Goal: Find specific page/section: Find specific page/section

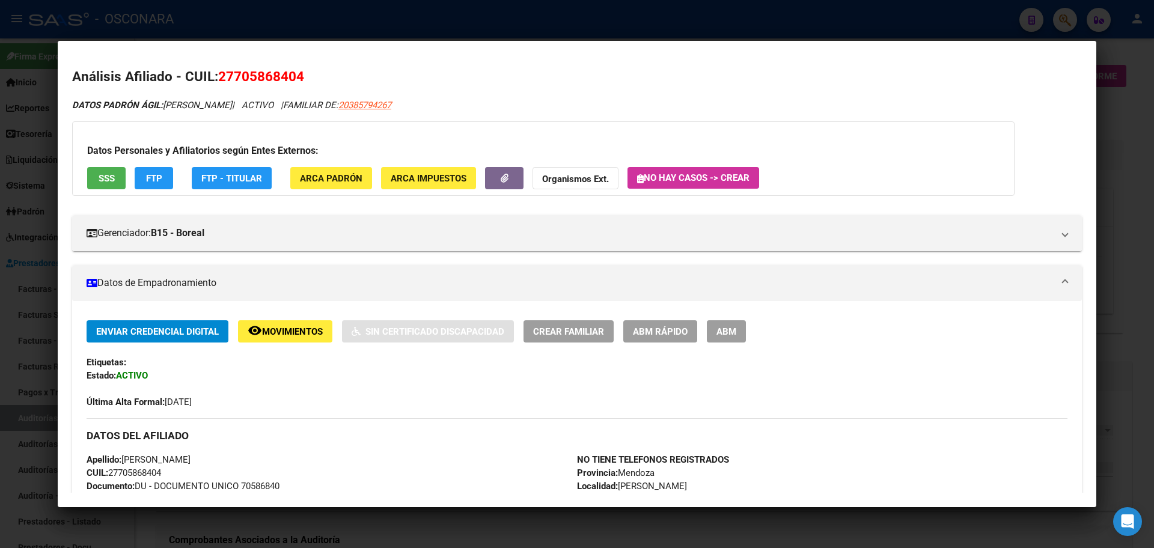
drag, startPoint x: 0, startPoint y: 0, endPoint x: 0, endPoint y: 446, distance: 446.1
click at [0, 446] on div at bounding box center [577, 274] width 1154 height 548
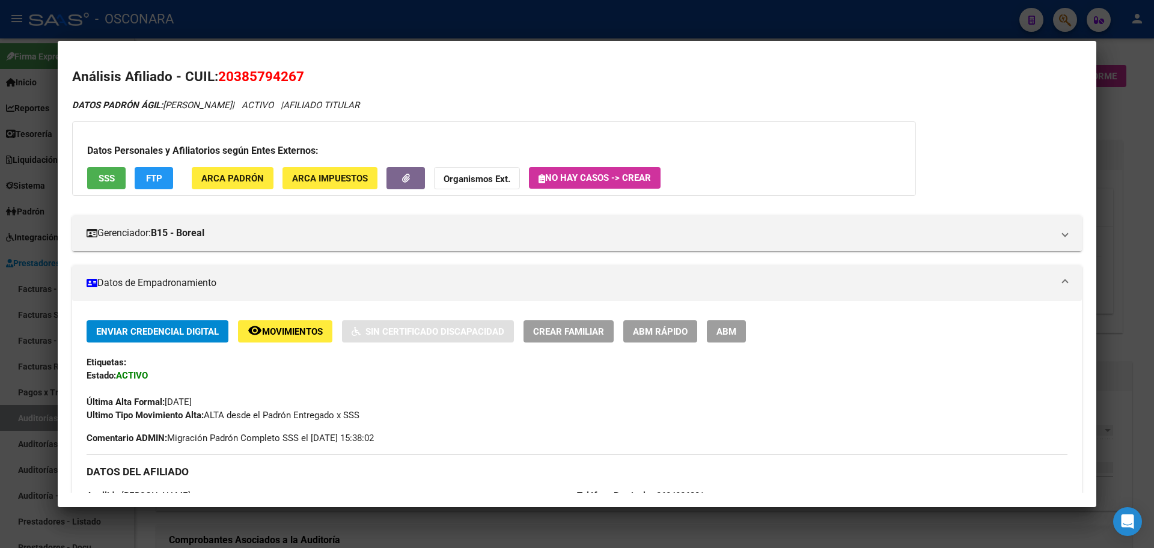
scroll to position [519, 0]
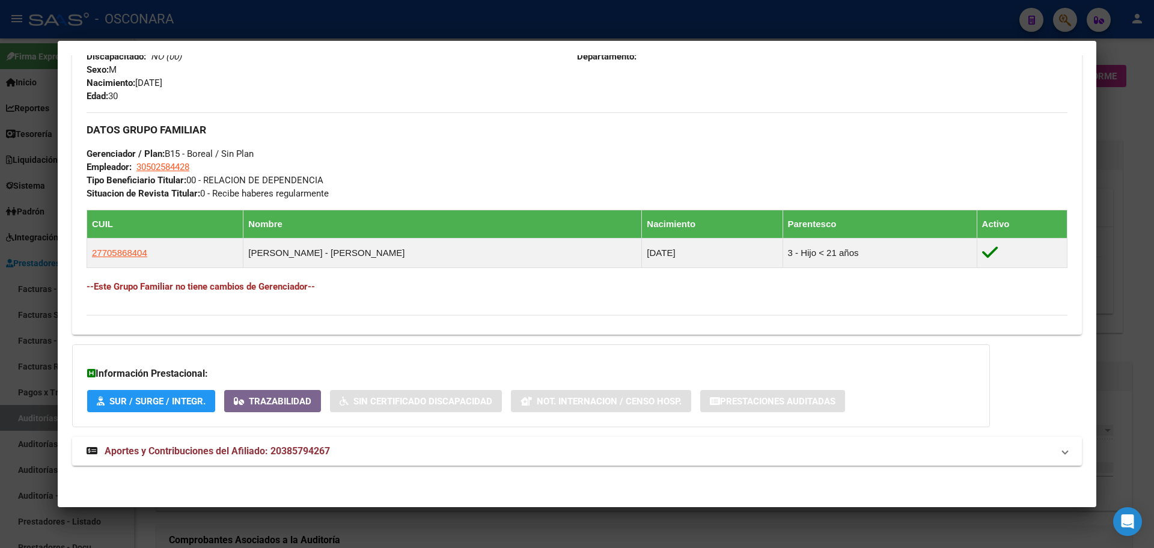
click at [0, 446] on div at bounding box center [577, 274] width 1154 height 548
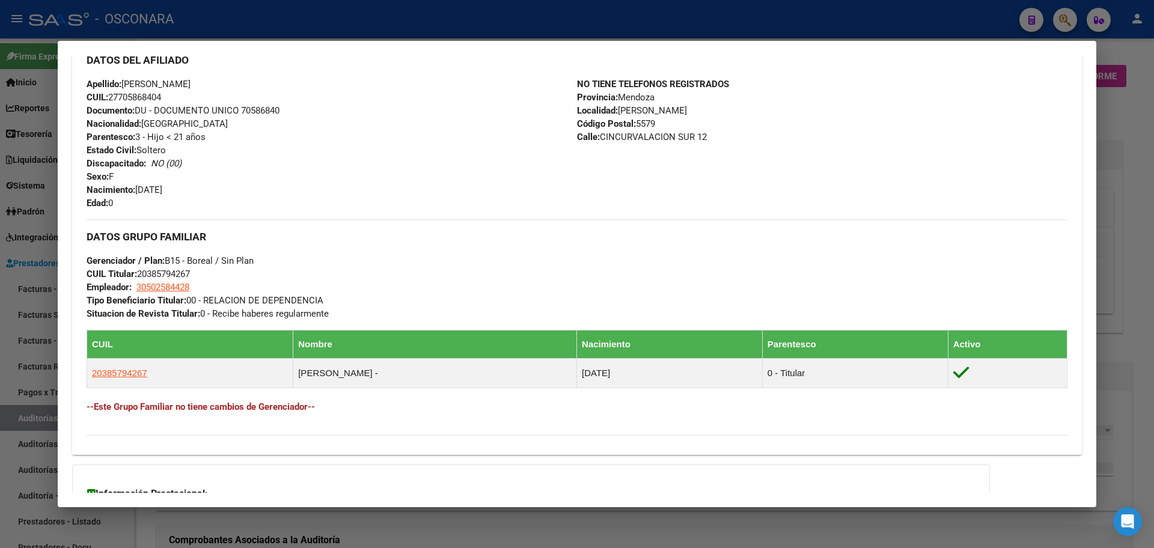
click at [14, 440] on div at bounding box center [577, 274] width 1154 height 548
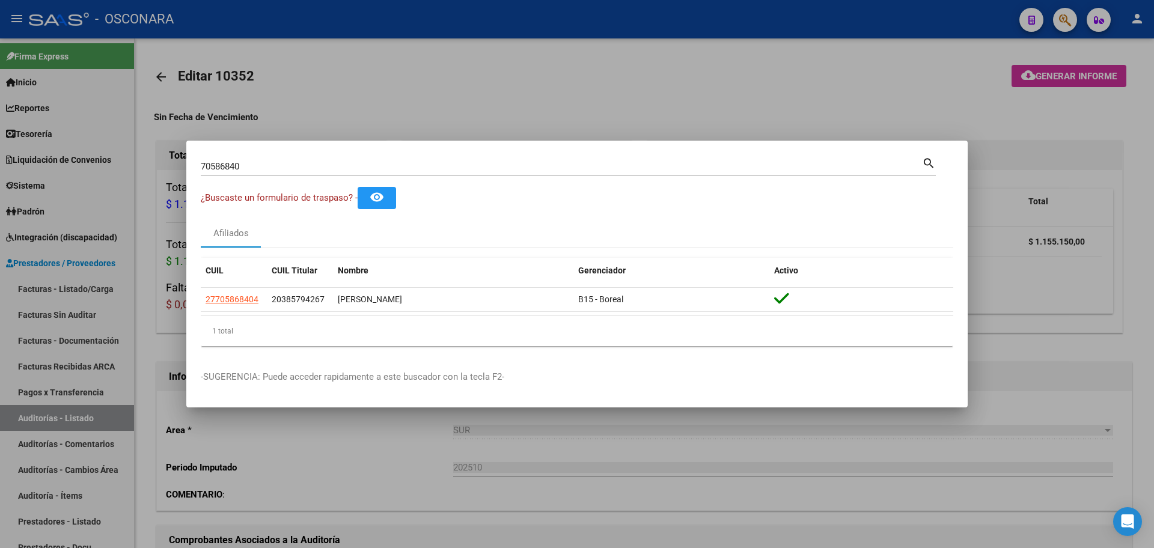
click at [34, 423] on div at bounding box center [577, 274] width 1154 height 548
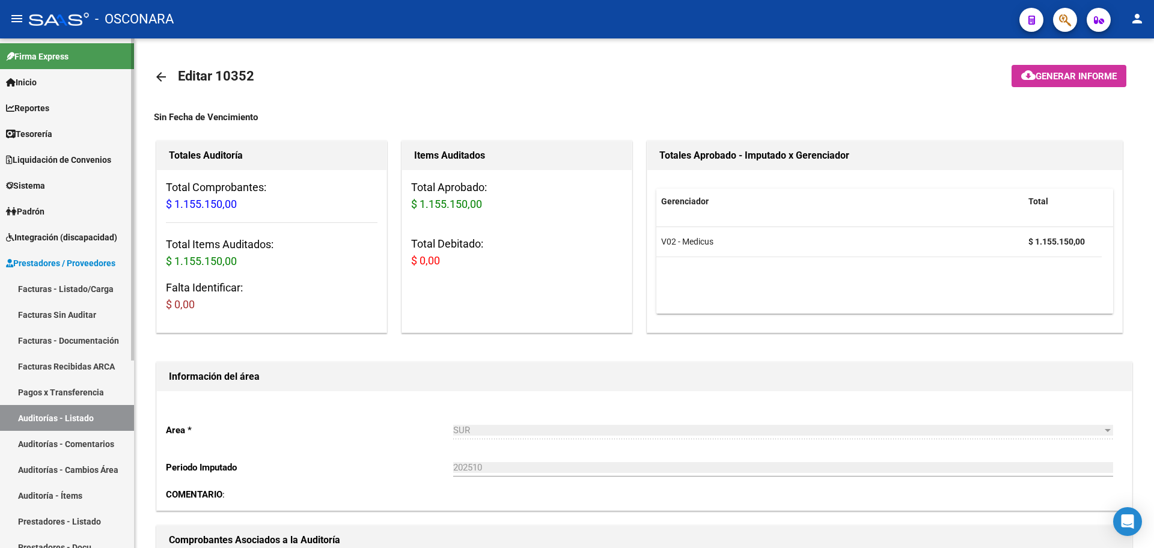
click at [66, 408] on link "Auditorías - Listado" at bounding box center [67, 418] width 134 height 26
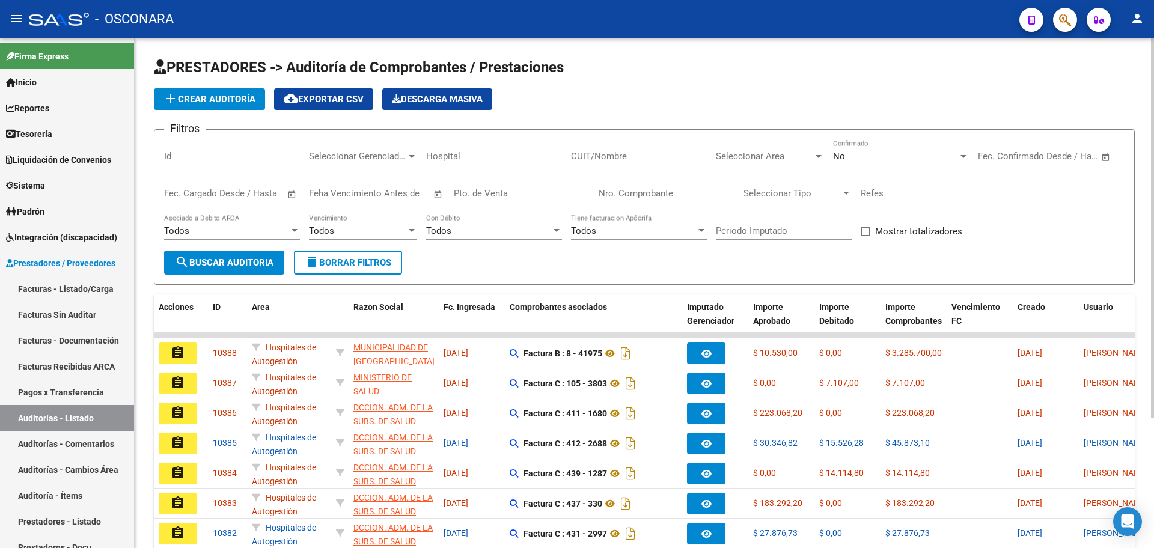
click at [912, 153] on div "No" at bounding box center [895, 156] width 125 height 11
click at [898, 106] on span "Todos" at bounding box center [901, 102] width 136 height 27
click at [640, 188] on input "Nro. Comprobante" at bounding box center [667, 193] width 136 height 11
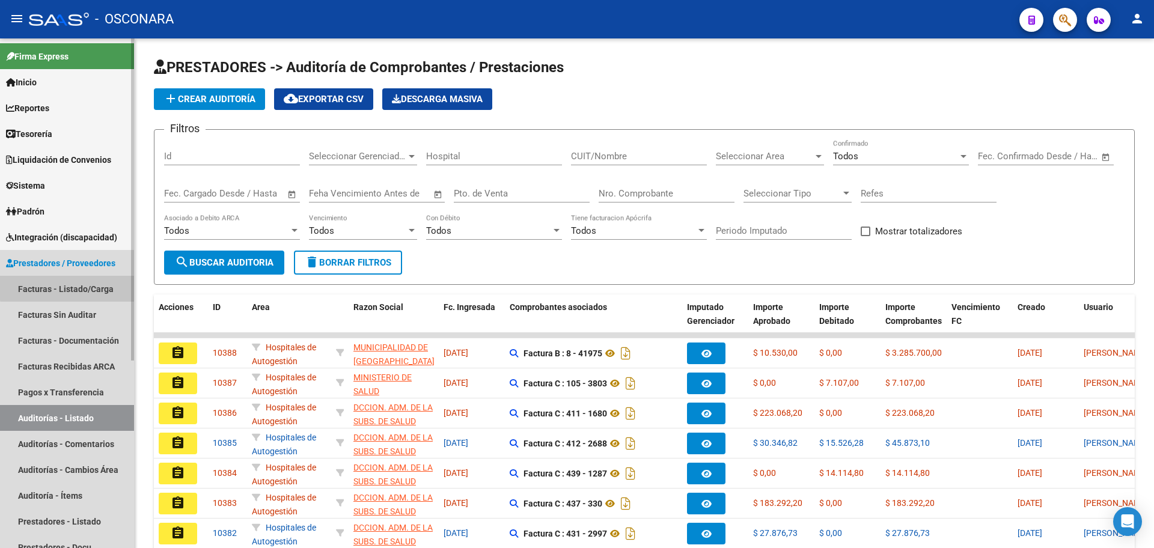
click at [76, 287] on link "Facturas - Listado/Carga" at bounding box center [67, 289] width 134 height 26
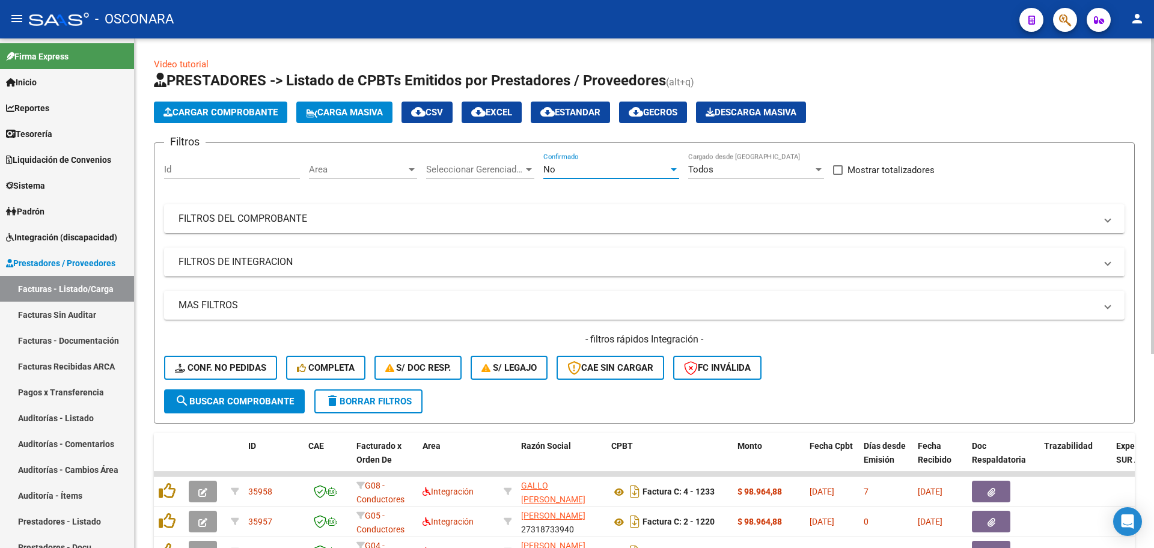
click at [590, 164] on div "No" at bounding box center [605, 169] width 125 height 11
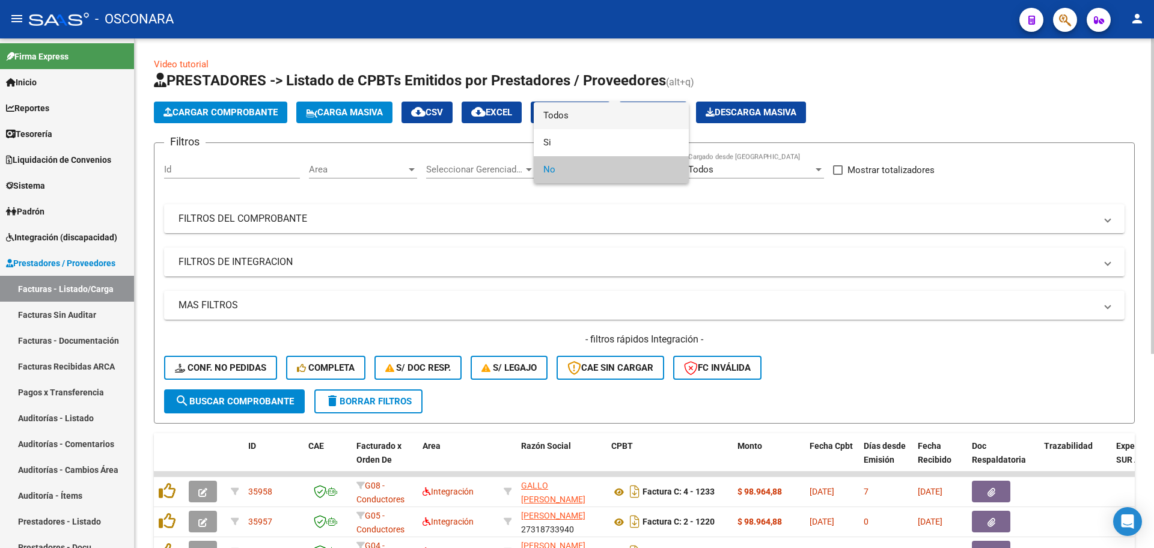
drag, startPoint x: 595, startPoint y: 120, endPoint x: 533, endPoint y: 257, distance: 149.9
click at [595, 120] on span "Todos" at bounding box center [611, 115] width 136 height 27
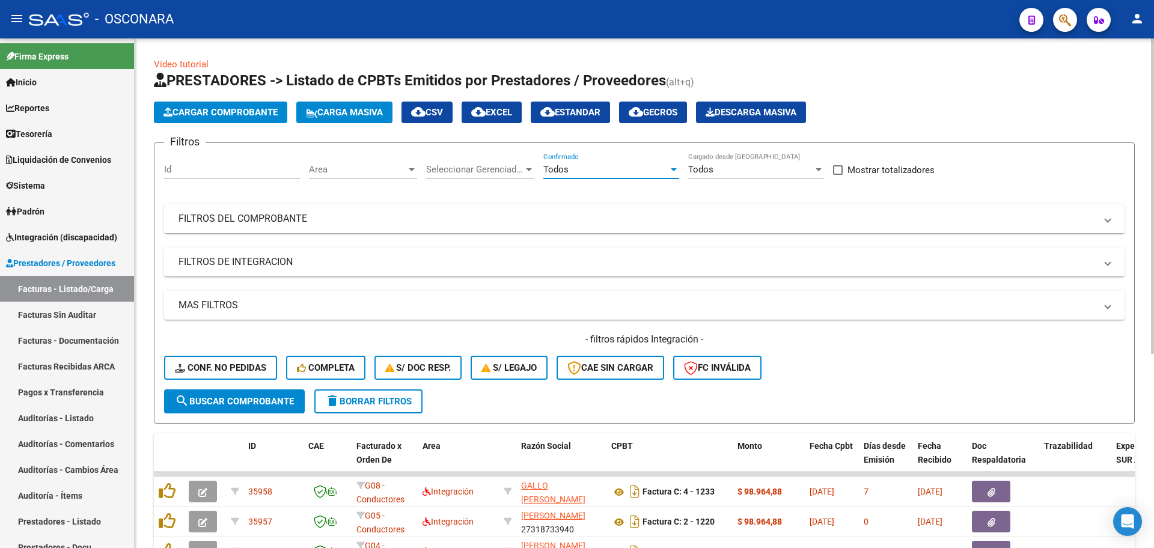
click at [538, 217] on mat-panel-title "FILTROS DEL COMPROBANTE" at bounding box center [637, 218] width 917 height 13
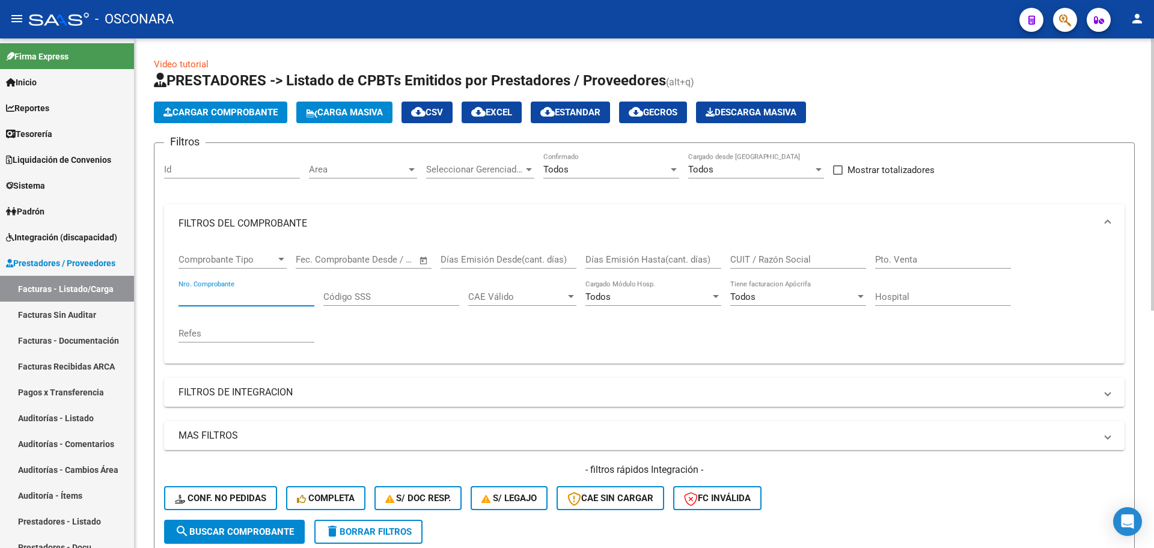
click at [254, 300] on input "Nro. Comprobante" at bounding box center [247, 297] width 136 height 11
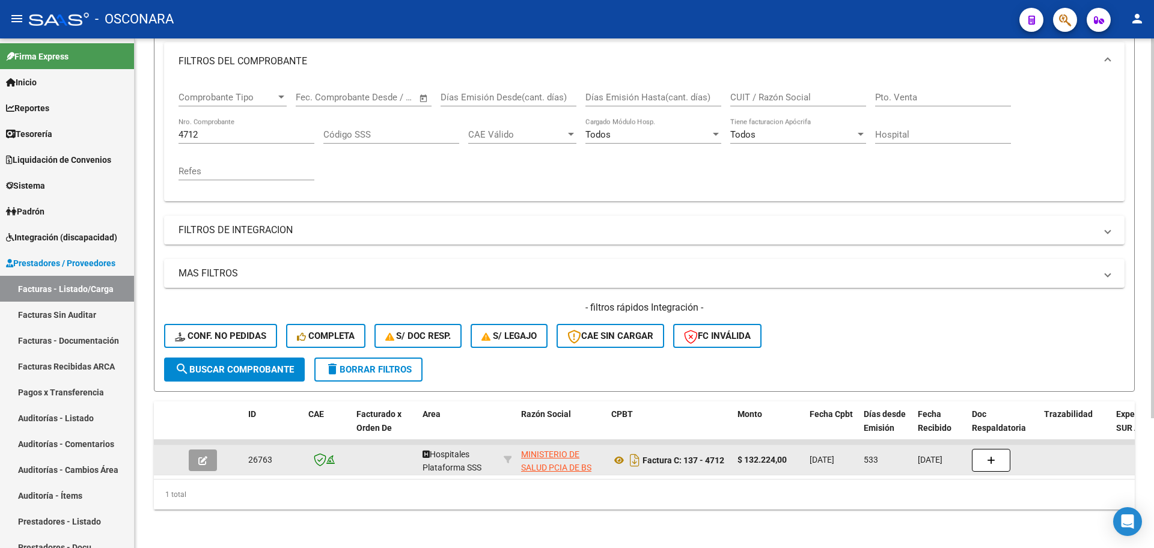
scroll to position [1, 0]
drag, startPoint x: 438, startPoint y: 463, endPoint x: 496, endPoint y: 519, distance: 80.8
click at [496, 519] on div "Video tutorial PRESTADORES -> Listado de CPBTs Emitidos por Prestadores / Prove…" at bounding box center [645, 212] width 1020 height 672
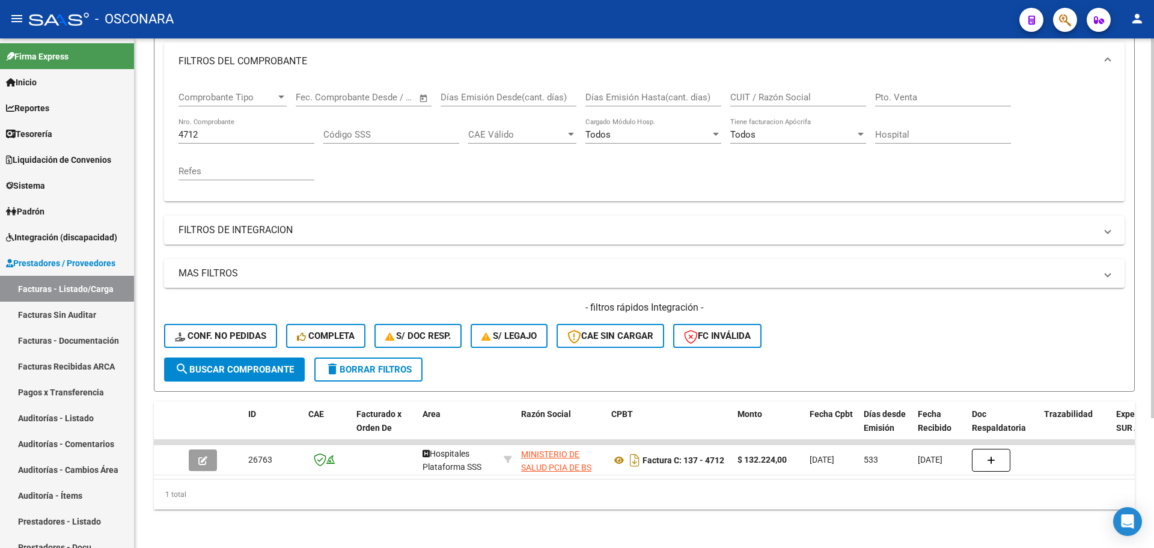
click at [492, 518] on div "Video tutorial PRESTADORES -> Listado de CPBTs Emitidos por Prestadores / Prove…" at bounding box center [645, 212] width 1020 height 672
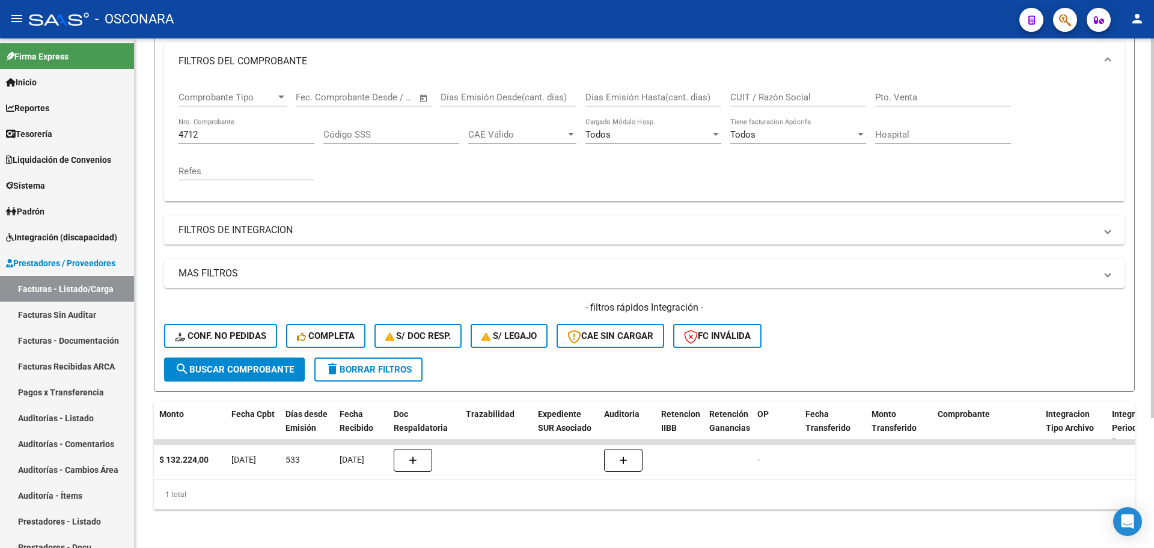
scroll to position [0, 0]
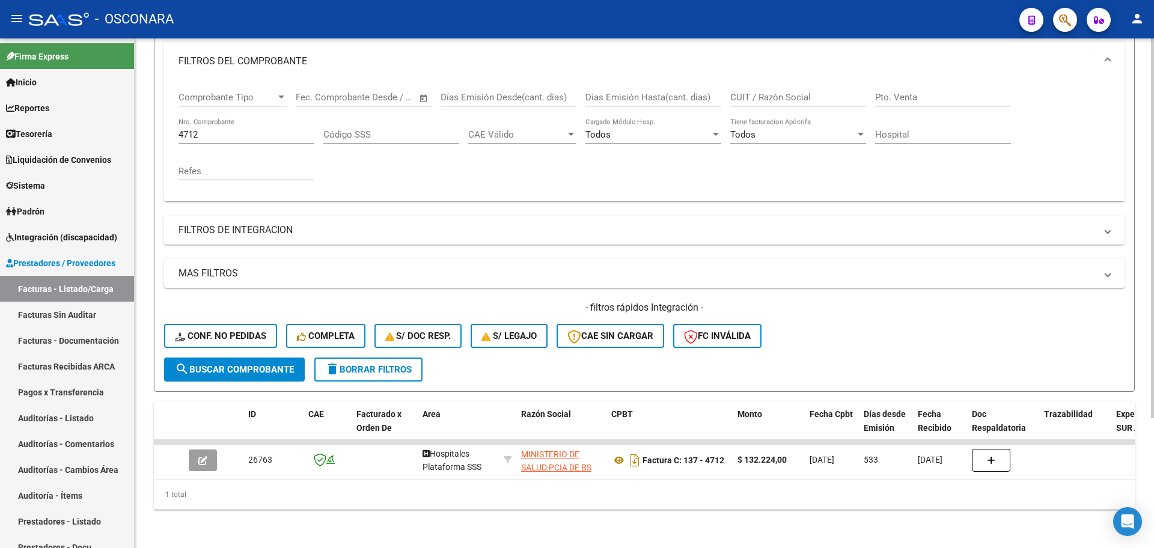
click at [247, 129] on div "4712 Nro. Comprobante" at bounding box center [247, 131] width 136 height 26
drag, startPoint x: 239, startPoint y: 123, endPoint x: 97, endPoint y: 120, distance: 141.9
click at [97, 120] on mat-sidenav-container "Firma Express Inicio Calendario SSS Instructivos Contacto OS Reportes Tablero d…" at bounding box center [577, 293] width 1154 height 510
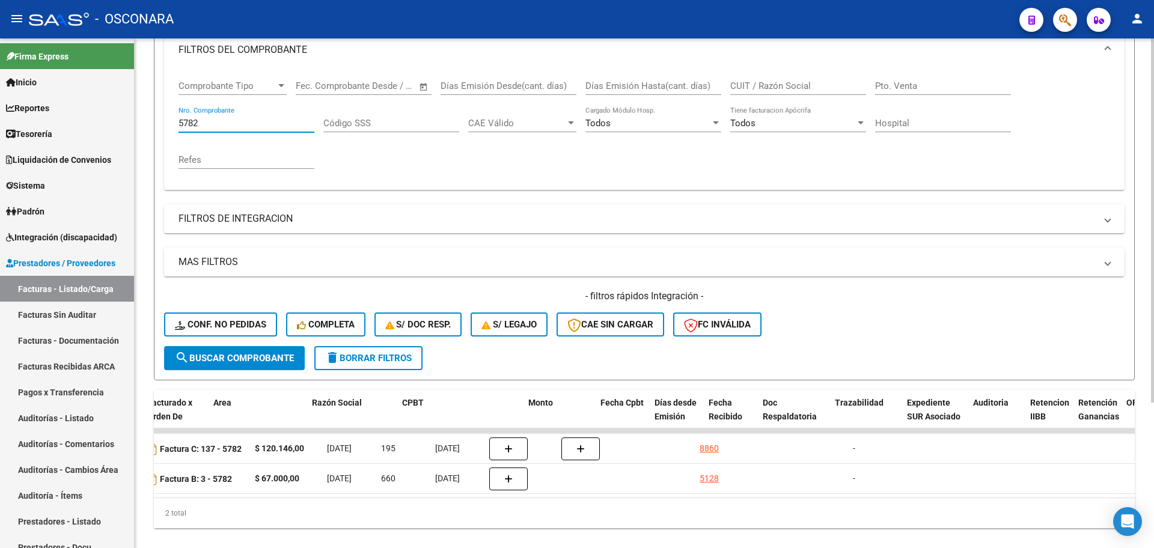
scroll to position [0, 678]
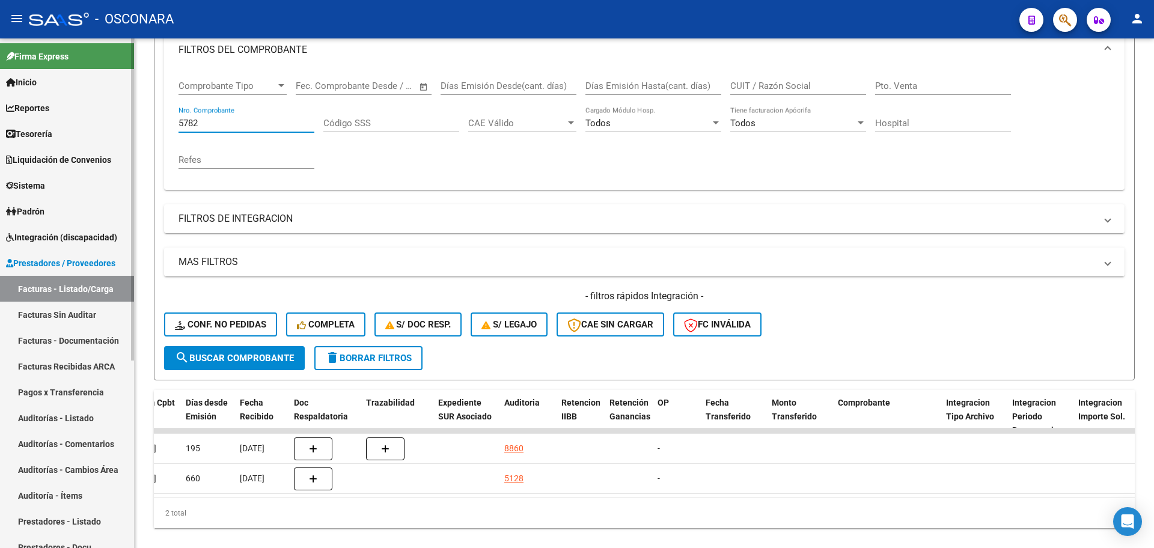
drag, startPoint x: 208, startPoint y: 120, endPoint x: 103, endPoint y: 108, distance: 105.4
click at [103, 108] on mat-sidenav-container "Firma Express Inicio Calendario SSS Instructivos Contacto OS Reportes Tablero d…" at bounding box center [577, 293] width 1154 height 510
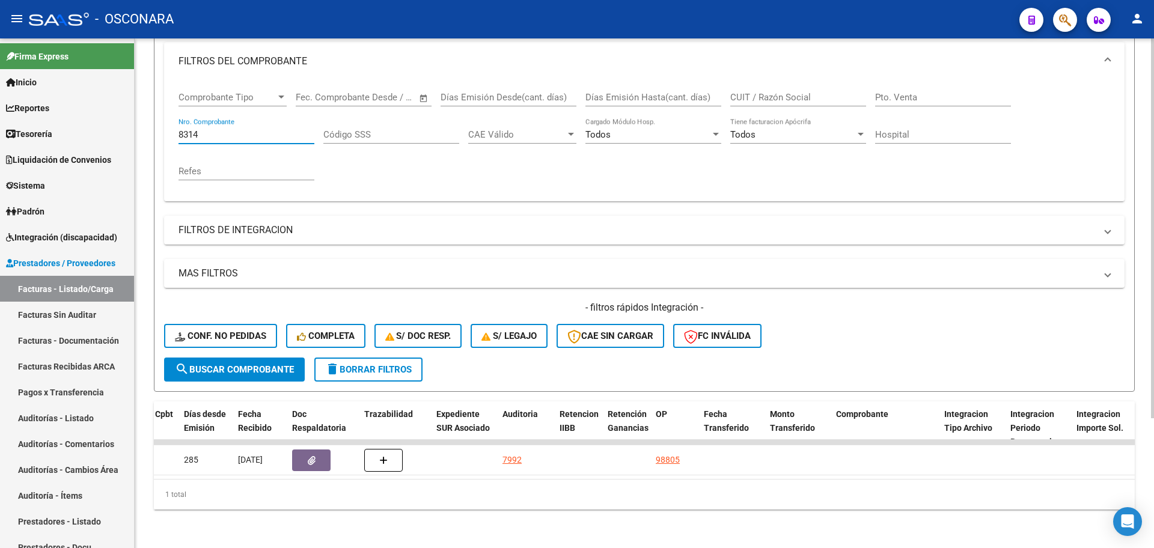
scroll to position [0, 0]
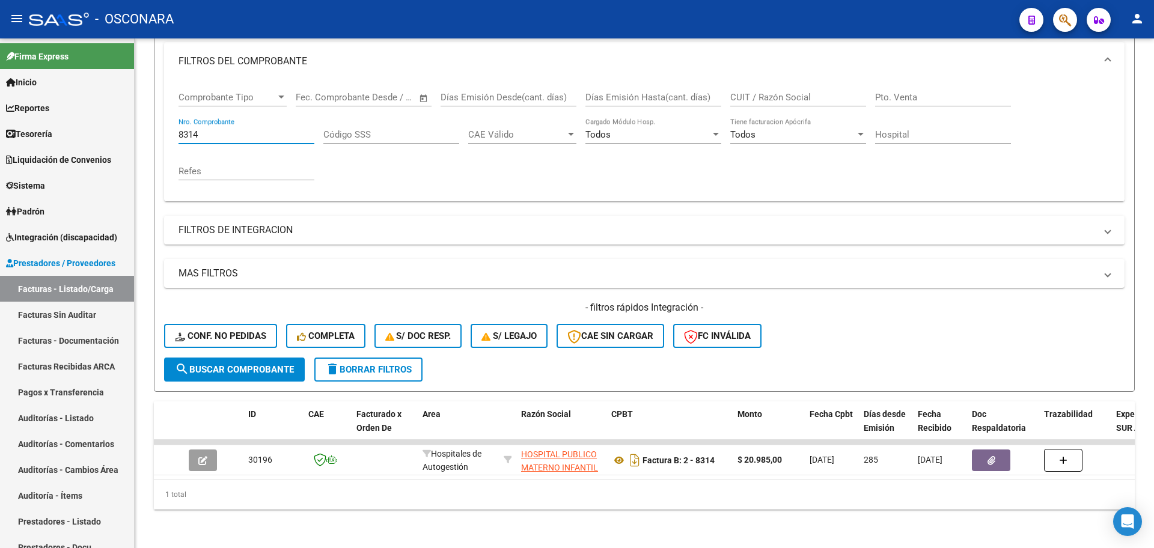
type input "8314"
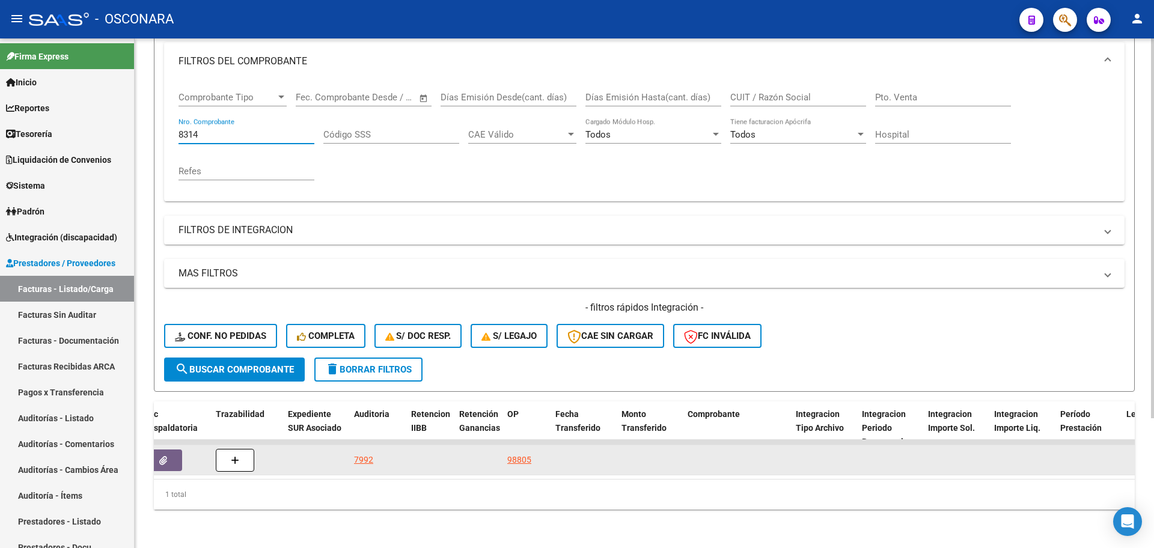
scroll to position [0, 831]
drag, startPoint x: 529, startPoint y: 444, endPoint x: 515, endPoint y: 454, distance: 17.2
click at [514, 453] on div "98805" at bounding box center [524, 460] width 38 height 14
click at [516, 454] on div "98805" at bounding box center [524, 460] width 38 height 14
click at [510, 455] on link "98805" at bounding box center [517, 460] width 24 height 10
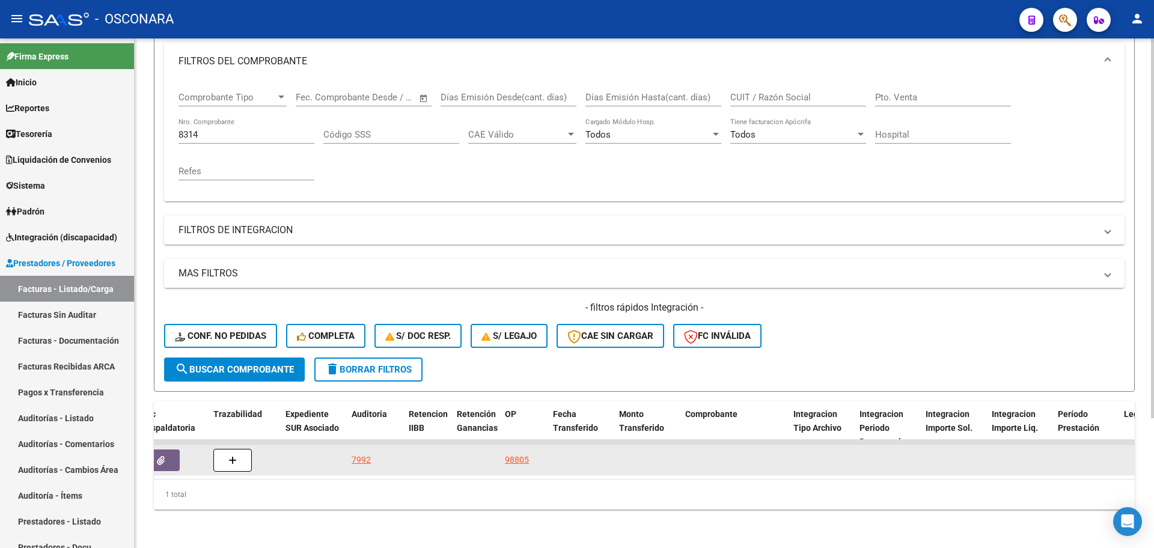
drag, startPoint x: 554, startPoint y: 438, endPoint x: 507, endPoint y: 453, distance: 49.4
click at [506, 453] on div "30196 Hospitales de Autogestión HOSPITAL PUBLICO MATERNO INFANTIL SOCIEDAD DEL …" at bounding box center [873, 460] width 3100 height 30
drag, startPoint x: 502, startPoint y: 447, endPoint x: 530, endPoint y: 447, distance: 27.7
click at [533, 449] on datatable-body-cell "98805" at bounding box center [524, 459] width 48 height 29
copy link "98805"
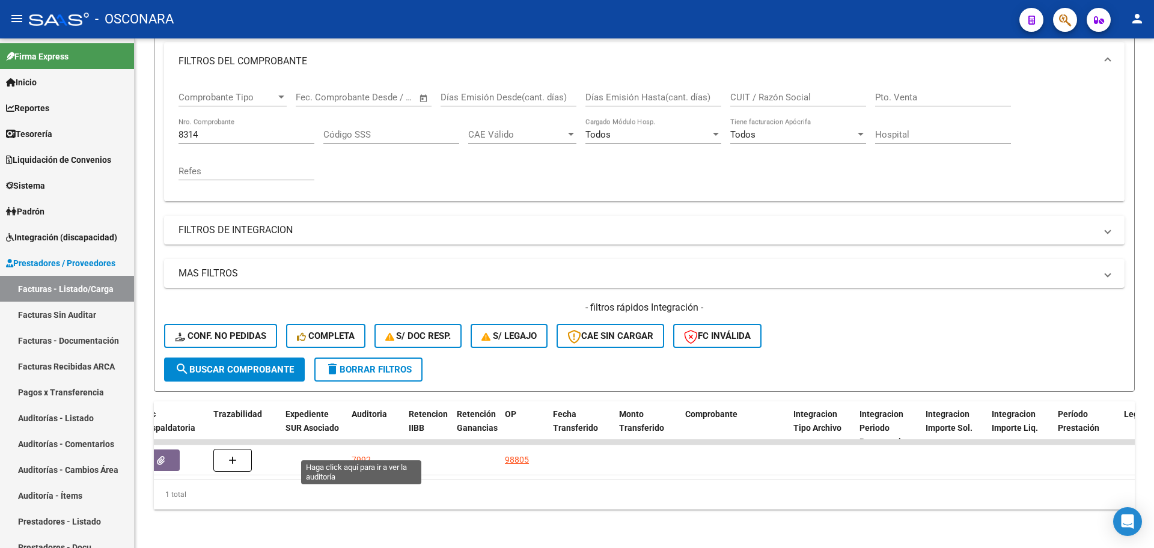
click at [356, 453] on div "7992" at bounding box center [361, 460] width 19 height 14
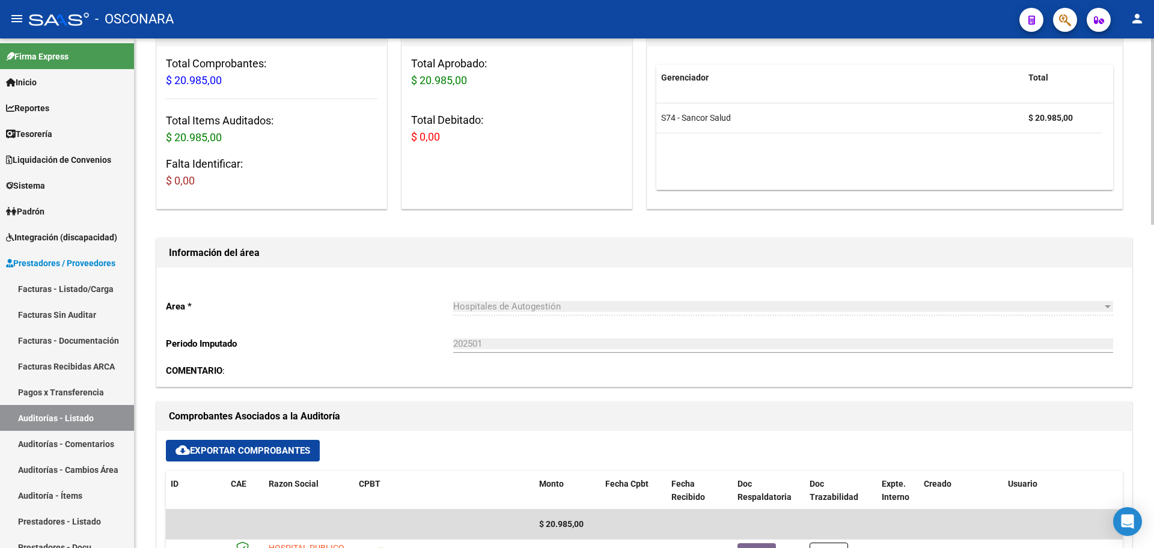
scroll to position [376, 0]
